Goal: Task Accomplishment & Management: Manage account settings

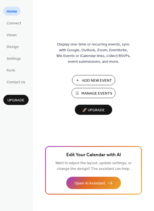
click at [87, 93] on span "Manage Events" at bounding box center [96, 94] width 31 height 6
click at [97, 97] on button "Manage Events" at bounding box center [93, 93] width 44 height 10
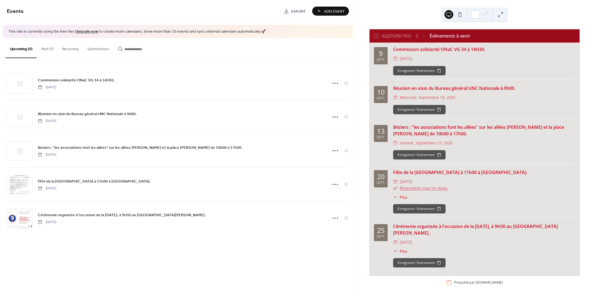
click at [49, 48] on button "Past (3)" at bounding box center [47, 47] width 21 height 19
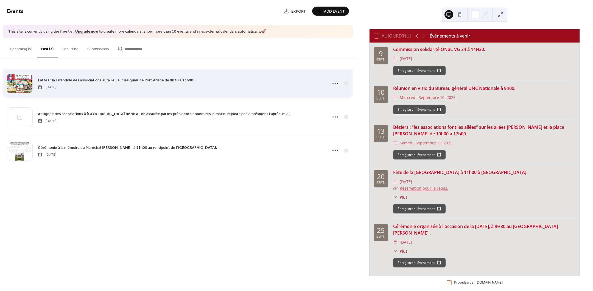
click at [328, 83] on div "Lattes : la Farandole des associations aura lieu sur les quais de Port Ariane d…" at bounding box center [178, 83] width 342 height 33
click at [334, 84] on icon at bounding box center [335, 83] width 9 height 9
click at [348, 82] on div at bounding box center [345, 82] width 5 height 5
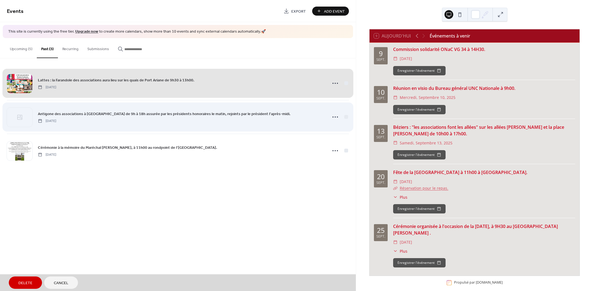
click at [345, 113] on div "Antigone des associations à Montpellier de 9h à 18h assurée par les présidents …" at bounding box center [178, 117] width 342 height 34
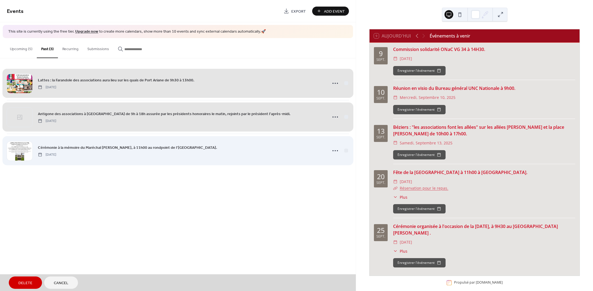
click at [345, 147] on div "Cérémonie à la mémoire du Maréchal Jean De Lattre de Tassigny, à 11h00 au rondp…" at bounding box center [178, 151] width 342 height 34
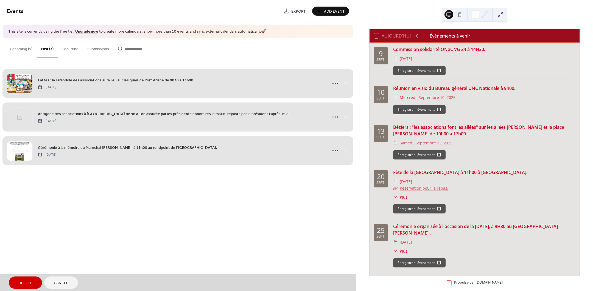
drag, startPoint x: 327, startPoint y: 153, endPoint x: 332, endPoint y: 156, distance: 5.4
click at [331, 156] on div "Cérémonie à la mémoire du Maréchal Jean De Lattre de Tassigny, à 11h00 au rondp…" at bounding box center [178, 151] width 342 height 34
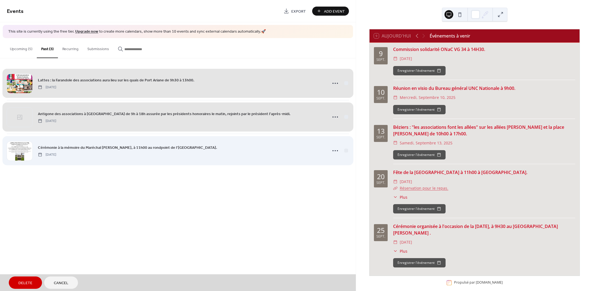
click at [344, 150] on div "Cérémonie à la mémoire du Maréchal Jean De Lattre de Tassigny, à 11h00 au rondp…" at bounding box center [178, 151] width 342 height 34
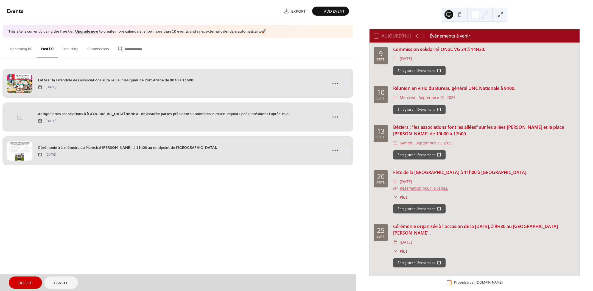
click at [338, 150] on div "Cérémonie à la mémoire du Maréchal Jean De Lattre de Tassigny, à 11h00 au rondp…" at bounding box center [178, 151] width 342 height 34
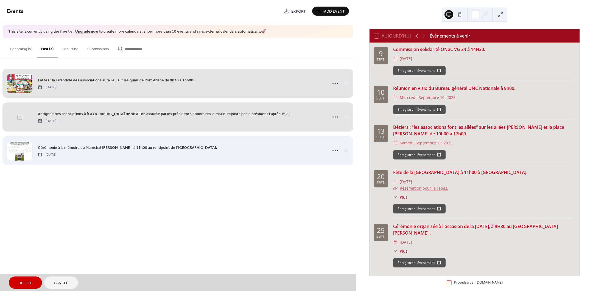
click at [338, 151] on div "Cérémonie à la mémoire du Maréchal Jean De Lattre de Tassigny, à 11h00 au rondp…" at bounding box center [178, 151] width 342 height 34
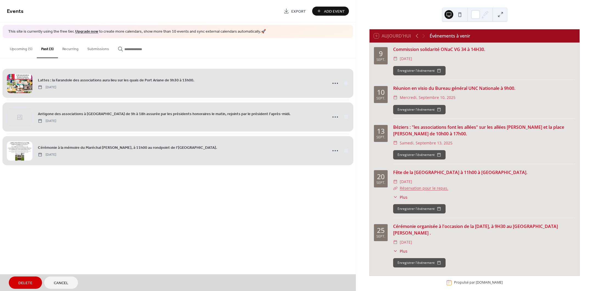
drag, startPoint x: 337, startPoint y: 80, endPoint x: 334, endPoint y: 88, distance: 8.7
click at [334, 88] on div "Lattes : la Farandole des associations aura lieu sur les quais de Port Ariane d…" at bounding box center [178, 83] width 342 height 33
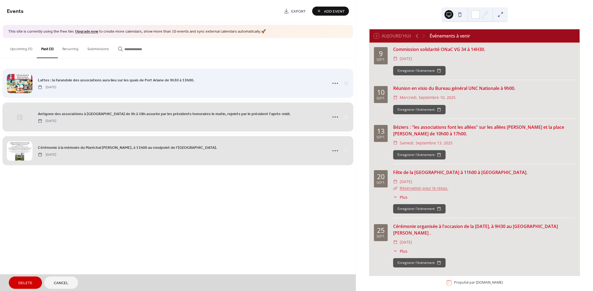
drag, startPoint x: 334, startPoint y: 88, endPoint x: 343, endPoint y: 84, distance: 10.1
click at [343, 84] on div "Lattes : la Farandole des associations aura lieu sur les quais de Port Ariane d…" at bounding box center [178, 83] width 342 height 33
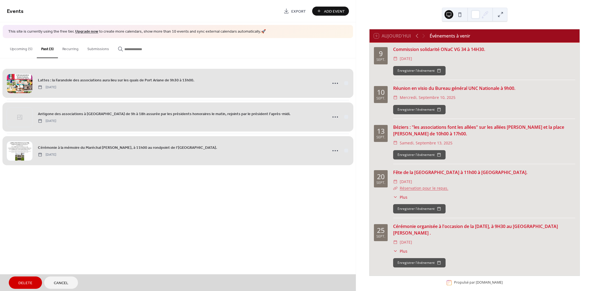
click at [333, 84] on div "Lattes : la Farandole des associations aura lieu sur les quais de Port Ariane d…" at bounding box center [178, 83] width 342 height 33
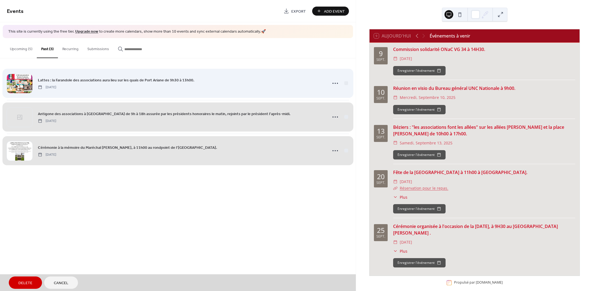
click at [333, 82] on div "Lattes : la Farandole des associations aura lieu sur les quais de Port Ariane d…" at bounding box center [178, 83] width 342 height 33
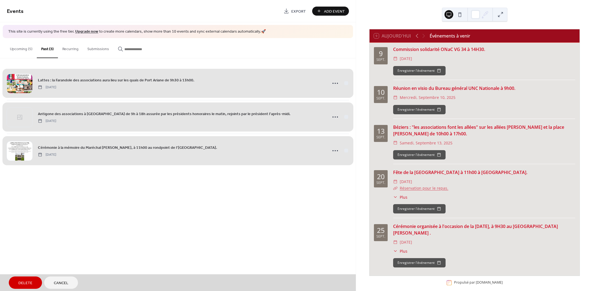
click at [344, 117] on div "Antigone des associations à Montpellier de 9h à 18h assurée par les présidents …" at bounding box center [178, 117] width 342 height 34
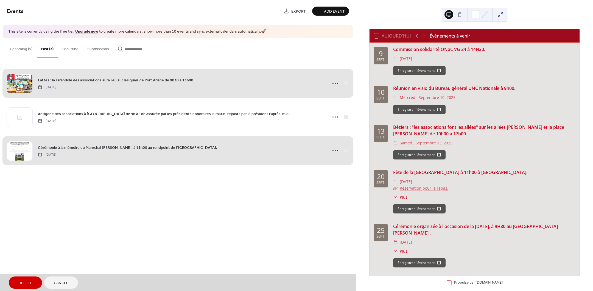
click at [345, 149] on div "Cérémonie à la mémoire du Maréchal Jean De Lattre de Tassigny, à 11h00 au rondp…" at bounding box center [178, 151] width 342 height 34
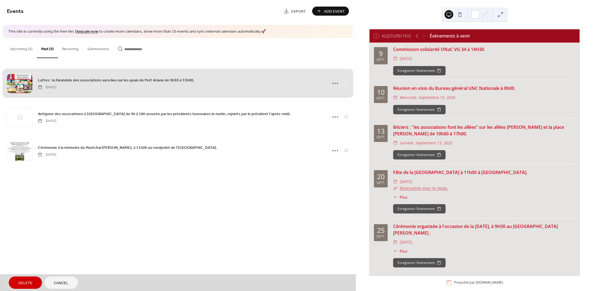
click at [333, 85] on div "Lattes : la Farandole des associations aura lieu sur les quais de Port Ariane d…" at bounding box center [178, 83] width 342 height 33
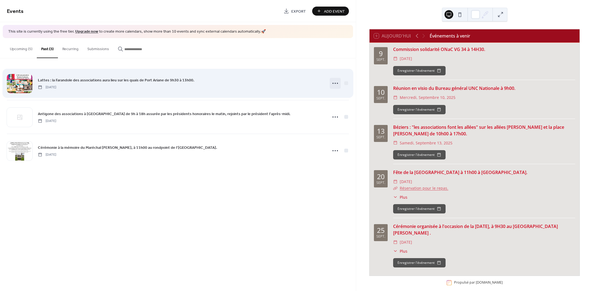
click at [334, 83] on icon at bounding box center [335, 83] width 9 height 9
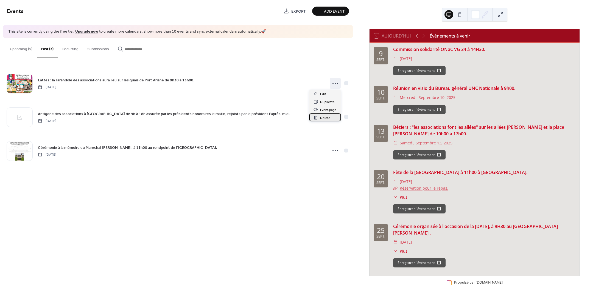
click at [325, 119] on span "Delete" at bounding box center [325, 118] width 10 height 6
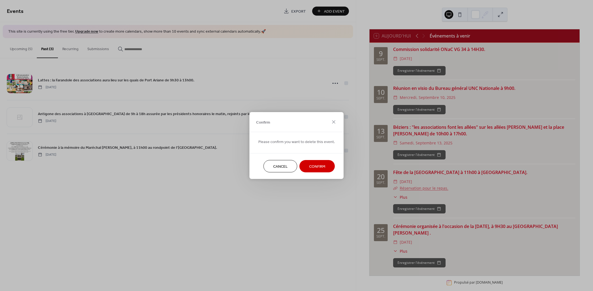
click at [310, 164] on span "Confirm" at bounding box center [317, 167] width 16 height 6
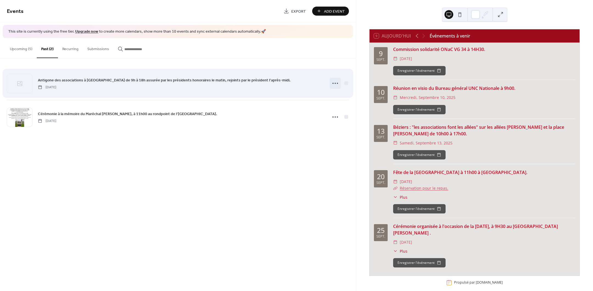
click at [336, 84] on icon at bounding box center [335, 83] width 9 height 9
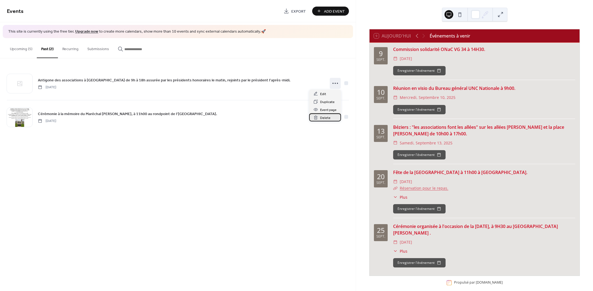
click at [324, 120] on span "Delete" at bounding box center [325, 118] width 10 height 6
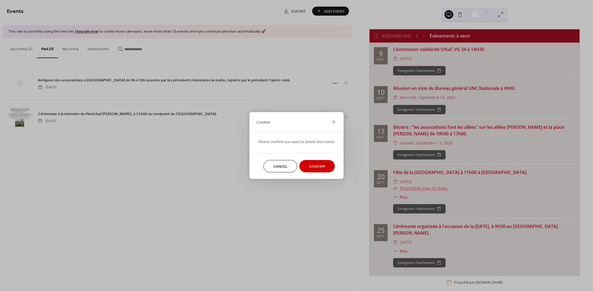
click at [314, 165] on span "Confirm" at bounding box center [317, 167] width 16 height 6
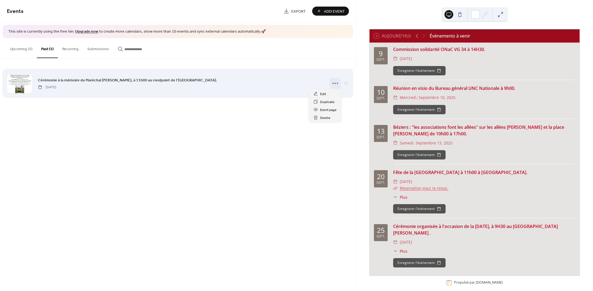
click at [332, 84] on icon at bounding box center [335, 83] width 9 height 9
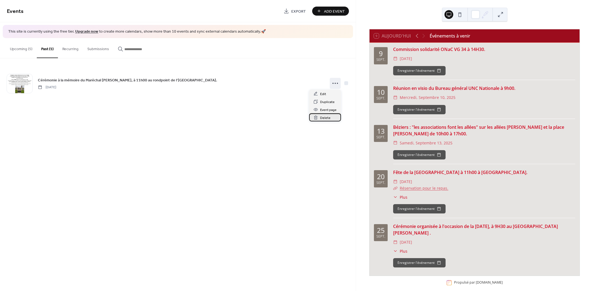
click at [326, 120] on span "Delete" at bounding box center [325, 118] width 10 height 6
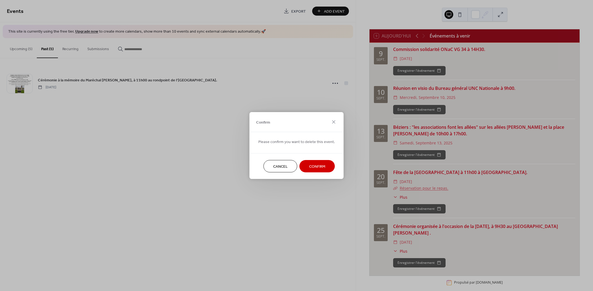
click at [313, 162] on button "Confirm" at bounding box center [316, 166] width 35 height 12
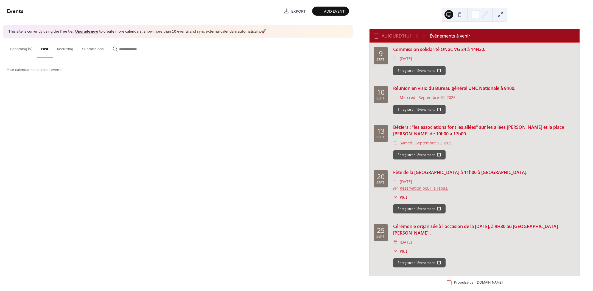
click at [331, 10] on span "Add Event" at bounding box center [334, 12] width 21 height 6
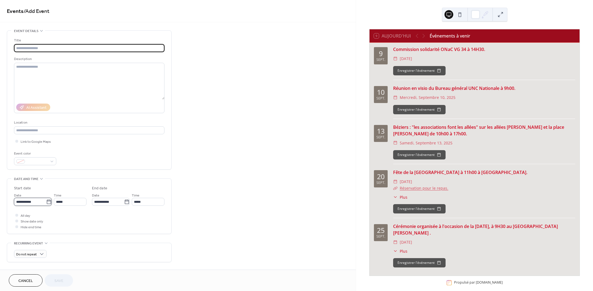
click at [37, 205] on input "**********" at bounding box center [30, 202] width 32 height 8
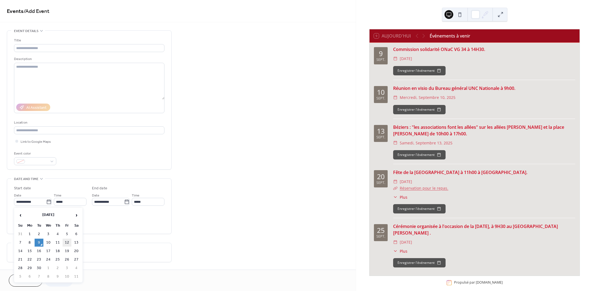
click at [66, 242] on td "12" at bounding box center [67, 243] width 9 height 8
type input "**********"
click at [71, 204] on input "*****" at bounding box center [70, 202] width 33 height 8
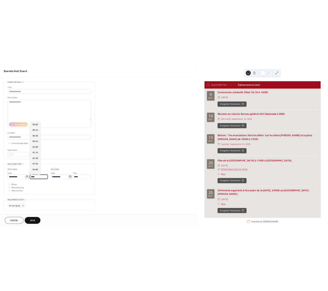
scroll to position [487, 0]
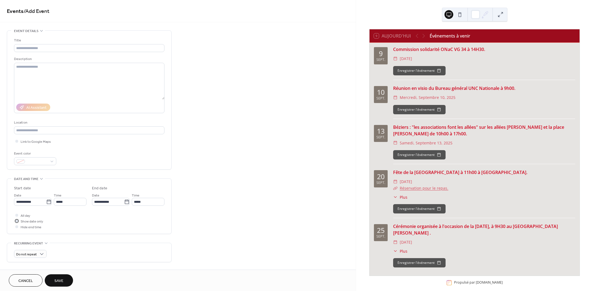
click at [16, 220] on div at bounding box center [16, 221] width 3 height 3
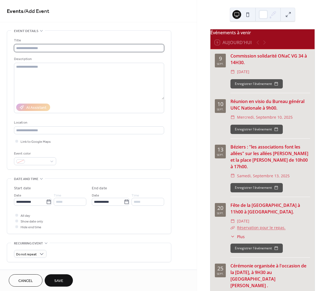
click at [36, 49] on input "text" at bounding box center [89, 48] width 150 height 8
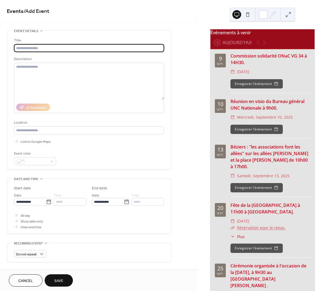
paste input "**********"
drag, startPoint x: 101, startPoint y: 48, endPoint x: 69, endPoint y: 48, distance: 31.3
click at [69, 48] on input "**********" at bounding box center [89, 48] width 150 height 8
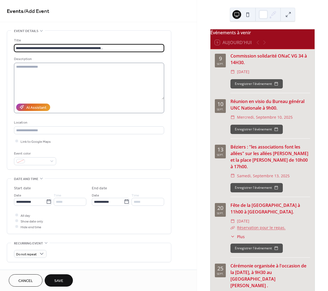
type input "**********"
click at [60, 84] on textarea at bounding box center [89, 81] width 150 height 37
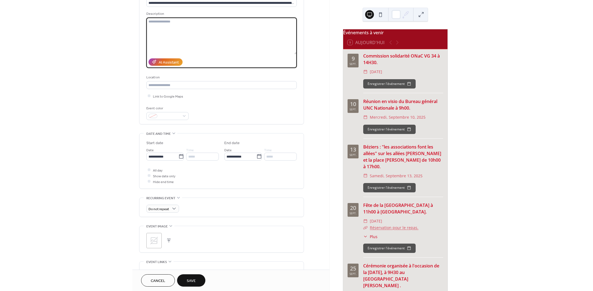
scroll to position [69, 0]
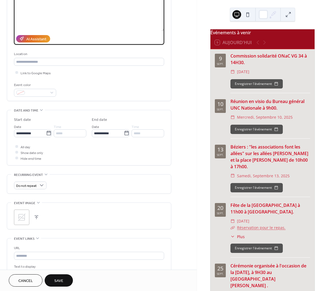
click at [22, 217] on icon at bounding box center [21, 217] width 9 height 9
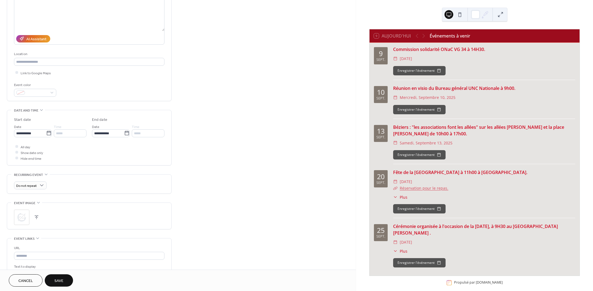
click at [36, 216] on button "button" at bounding box center [37, 218] width 8 height 8
click at [59, 280] on span "Save" at bounding box center [58, 282] width 9 height 6
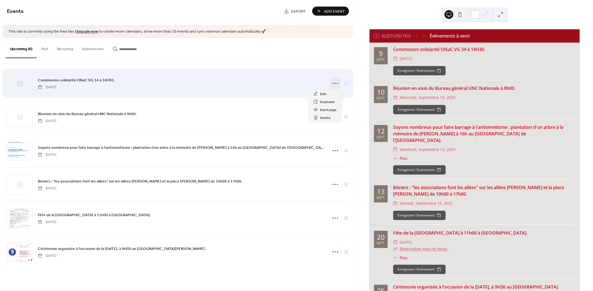
click at [337, 84] on icon at bounding box center [335, 83] width 9 height 9
click at [140, 78] on div "Commission solidarité ONaC VG 34 à 14H30. Tuesday, September 9, 2025" at bounding box center [181, 83] width 286 height 12
click at [68, 79] on span "Commission solidarité ONaC VG 34 à 14H30." at bounding box center [76, 80] width 77 height 6
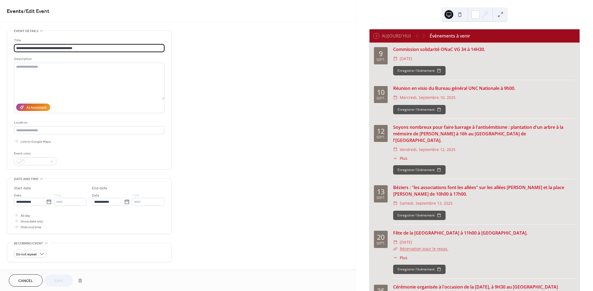
scroll to position [34, 0]
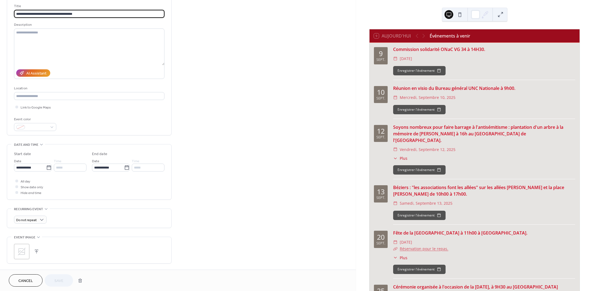
click at [16, 182] on div at bounding box center [16, 181] width 3 height 3
drag, startPoint x: 17, startPoint y: 187, endPoint x: 15, endPoint y: 180, distance: 7.2
click at [17, 187] on icon at bounding box center [17, 187] width 2 height 2
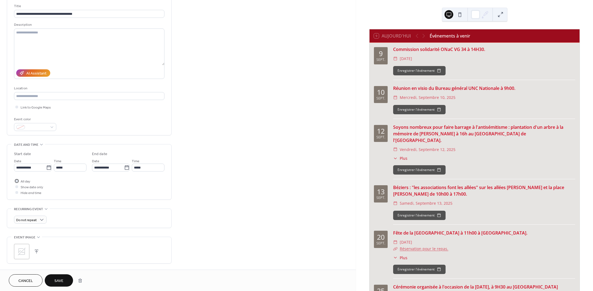
click at [18, 180] on div at bounding box center [16, 181] width 3 height 3
click at [16, 187] on div at bounding box center [16, 187] width 3 height 3
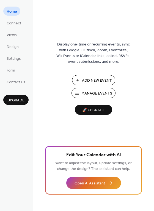
click at [101, 80] on span "Add New Event" at bounding box center [97, 81] width 30 height 6
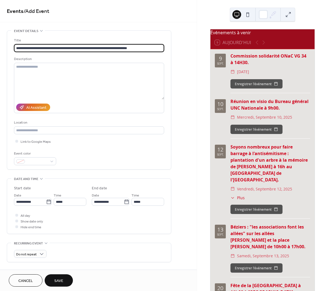
type input "**********"
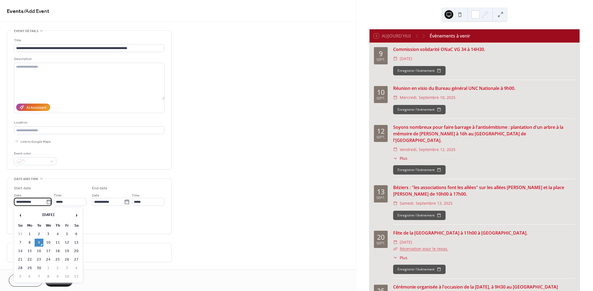
click at [31, 202] on input "**********" at bounding box center [30, 202] width 32 height 8
click at [67, 253] on td "19" at bounding box center [67, 252] width 9 height 8
type input "**********"
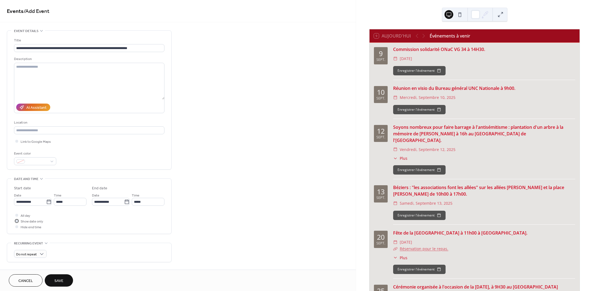
click at [17, 221] on div at bounding box center [16, 221] width 3 height 3
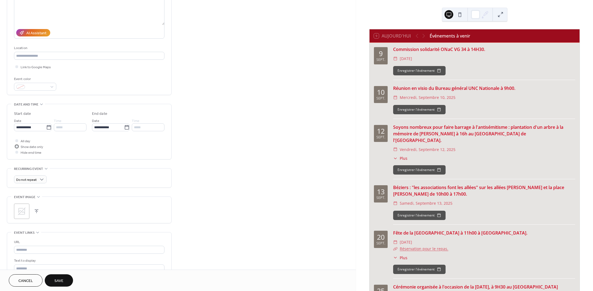
scroll to position [103, 0]
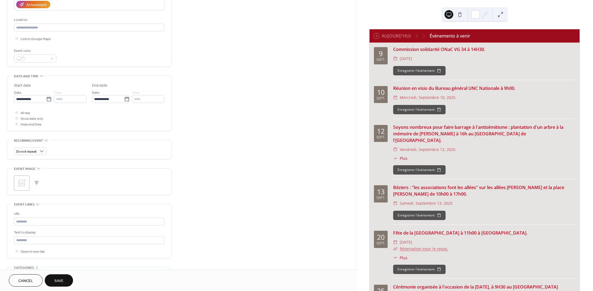
click at [23, 186] on icon at bounding box center [21, 183] width 9 height 9
click at [58, 283] on span "Save" at bounding box center [58, 282] width 9 height 6
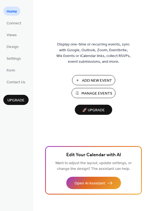
click at [82, 95] on span "Manage Events" at bounding box center [96, 94] width 31 height 6
click at [85, 94] on span "Manage Events" at bounding box center [96, 94] width 31 height 6
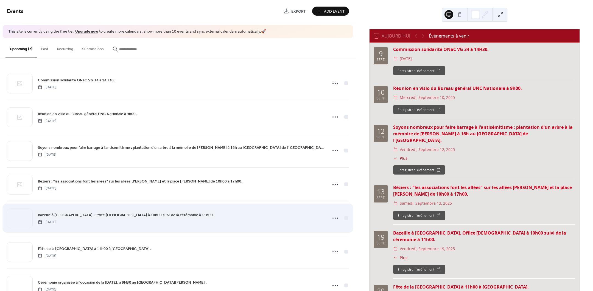
click at [92, 219] on div "Bazeille à Viols-le-Fort. Office religieux à 10h00 suivi de la cérémonie à 11h0…" at bounding box center [181, 218] width 286 height 12
click at [333, 219] on icon at bounding box center [335, 218] width 9 height 9
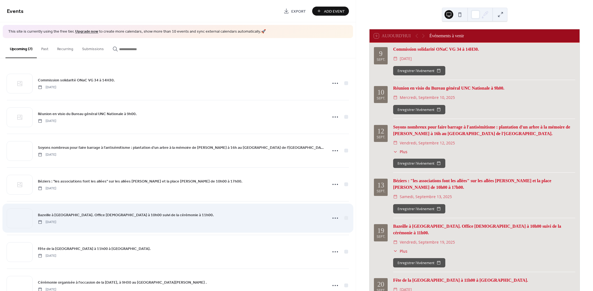
click at [278, 218] on div "Bazeille à Viols-le-Fort. Office religieux à 10h00 suivi de la cérémonie à 11h0…" at bounding box center [181, 218] width 286 height 12
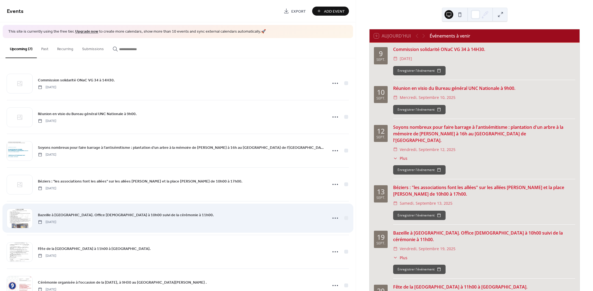
click at [77, 213] on span "Bazeille à [GEOGRAPHIC_DATA]. Office [DEMOGRAPHIC_DATA] à 10h00 suivi de la cér…" at bounding box center [126, 215] width 176 height 6
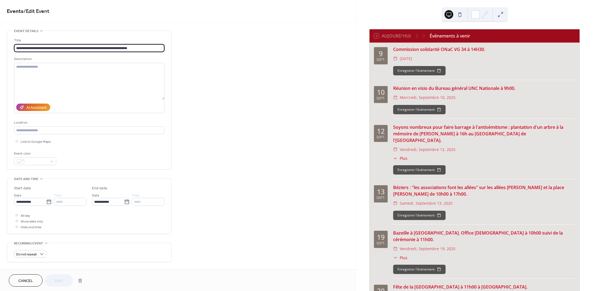
click at [76, 213] on div "All day Show date only Hide end time" at bounding box center [89, 221] width 150 height 17
click at [28, 46] on input "**********" at bounding box center [89, 48] width 150 height 8
type input "**********"
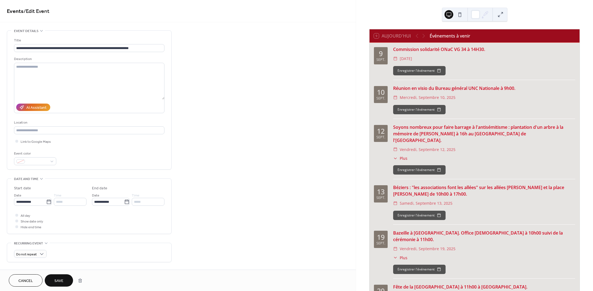
click at [61, 280] on span "Save" at bounding box center [58, 282] width 9 height 6
